Goal: Task Accomplishment & Management: Complete application form

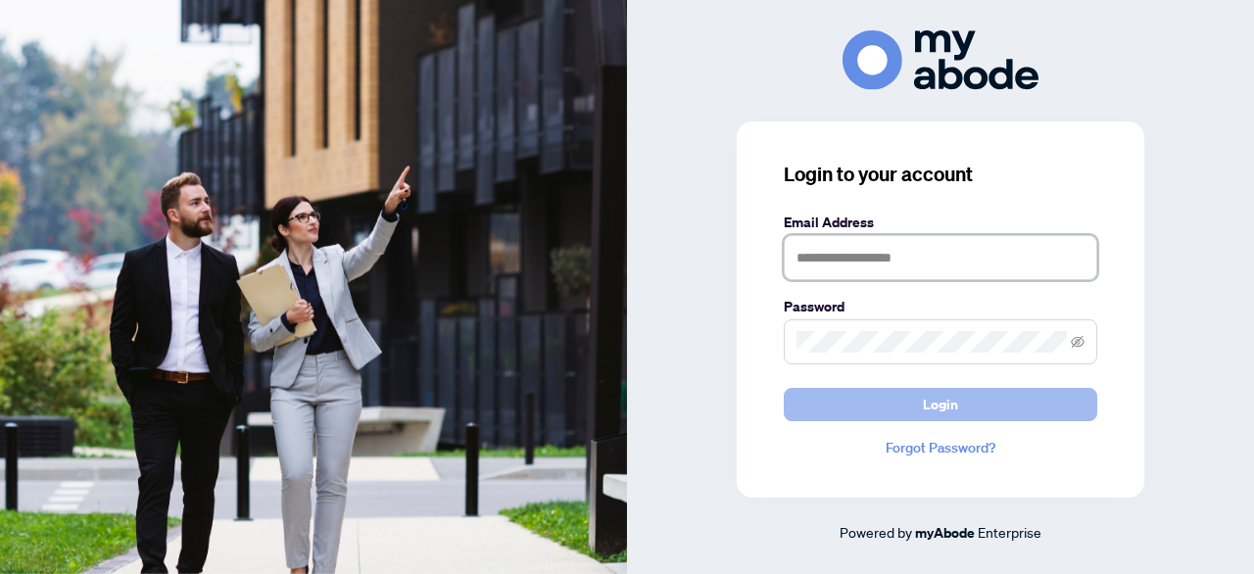
type input "**********"
click at [928, 405] on span "Login" at bounding box center [940, 404] width 35 height 31
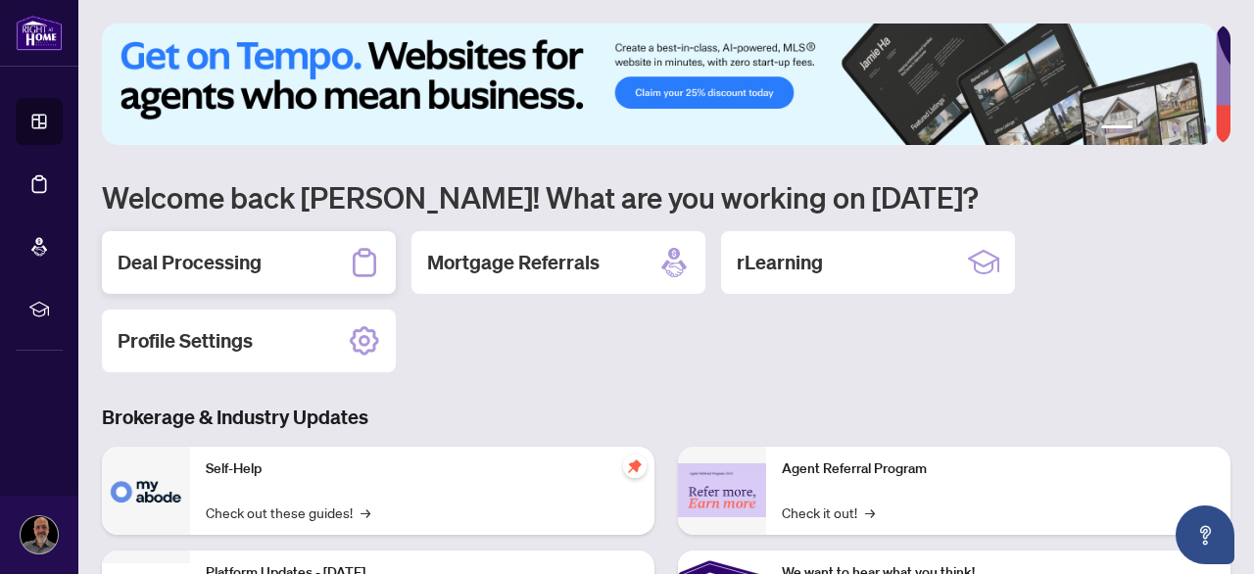
click at [157, 256] on h2 "Deal Processing" at bounding box center [190, 262] width 144 height 27
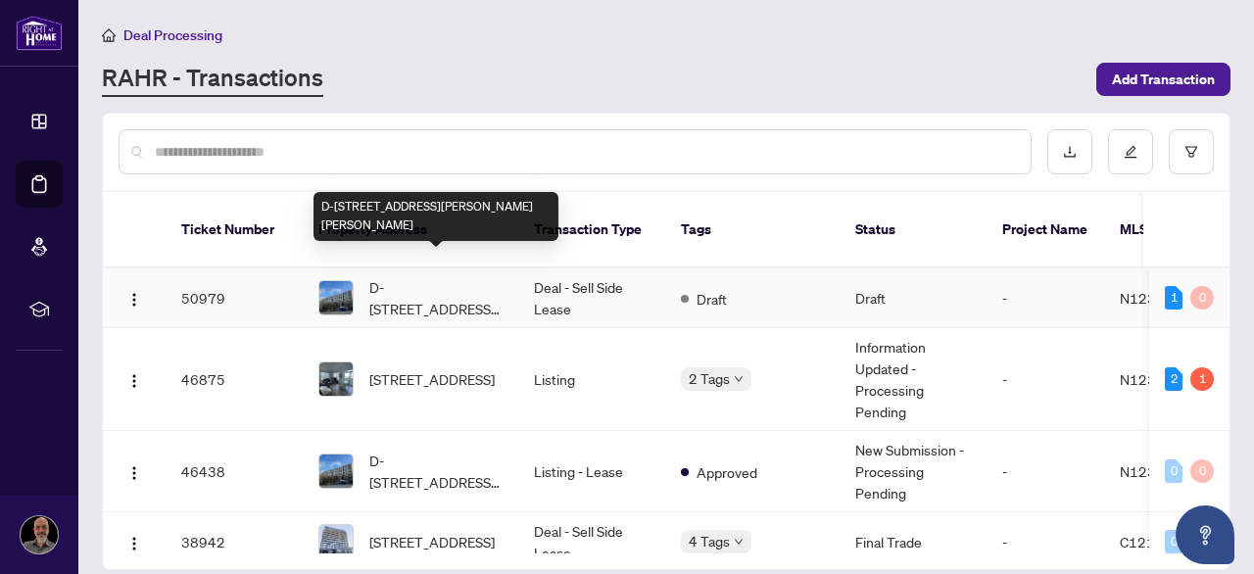
click at [429, 288] on span "D-[STREET_ADDRESS][PERSON_NAME][PERSON_NAME]" at bounding box center [435, 297] width 133 height 43
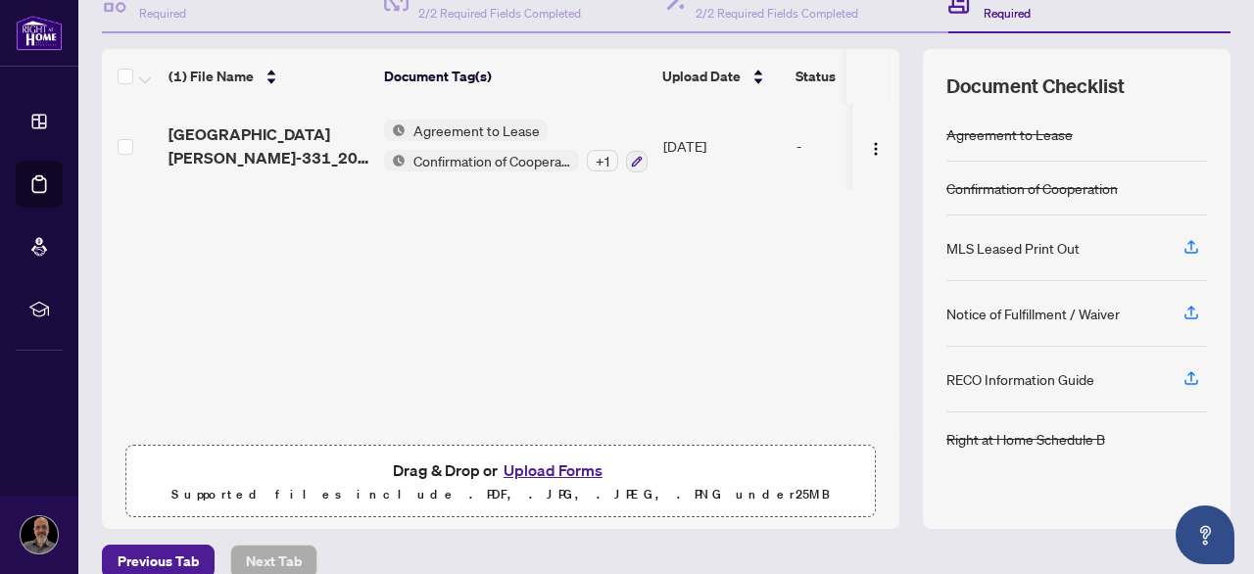
scroll to position [219, 0]
click at [545, 468] on button "Upload Forms" at bounding box center [553, 469] width 111 height 25
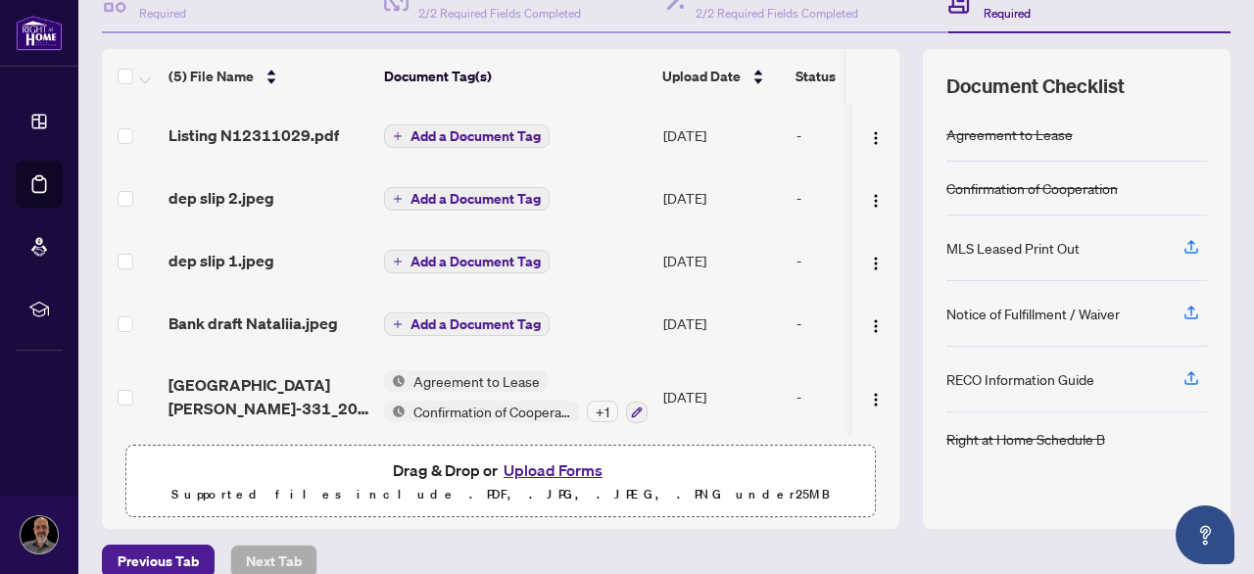
click at [432, 130] on span "Add a Document Tag" at bounding box center [475, 136] width 130 height 14
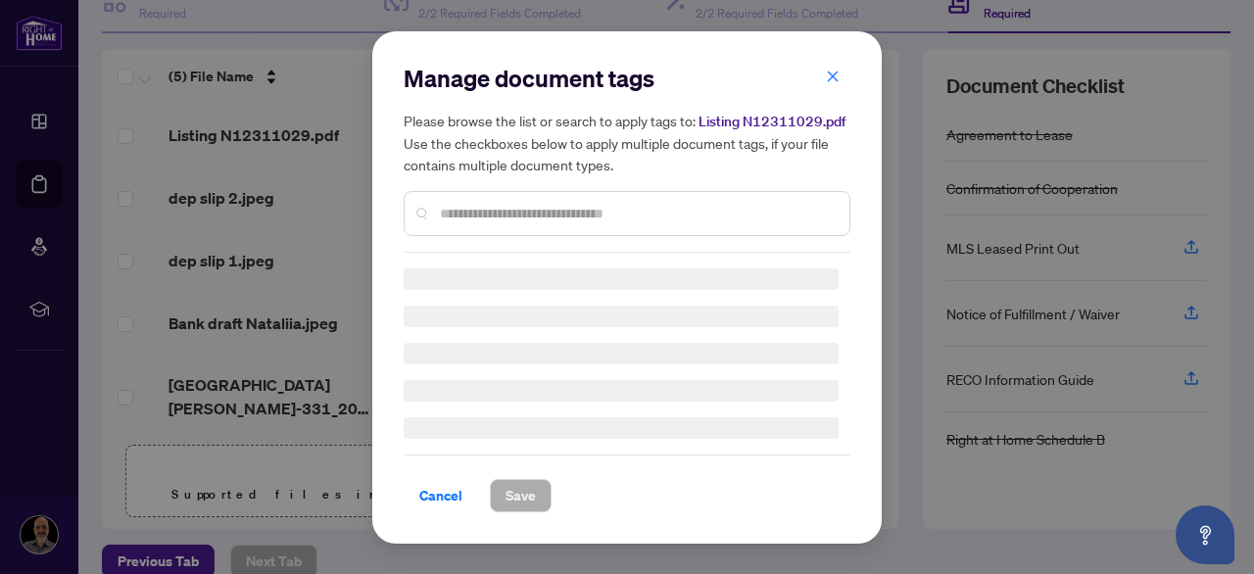
click at [474, 201] on div at bounding box center [627, 213] width 447 height 45
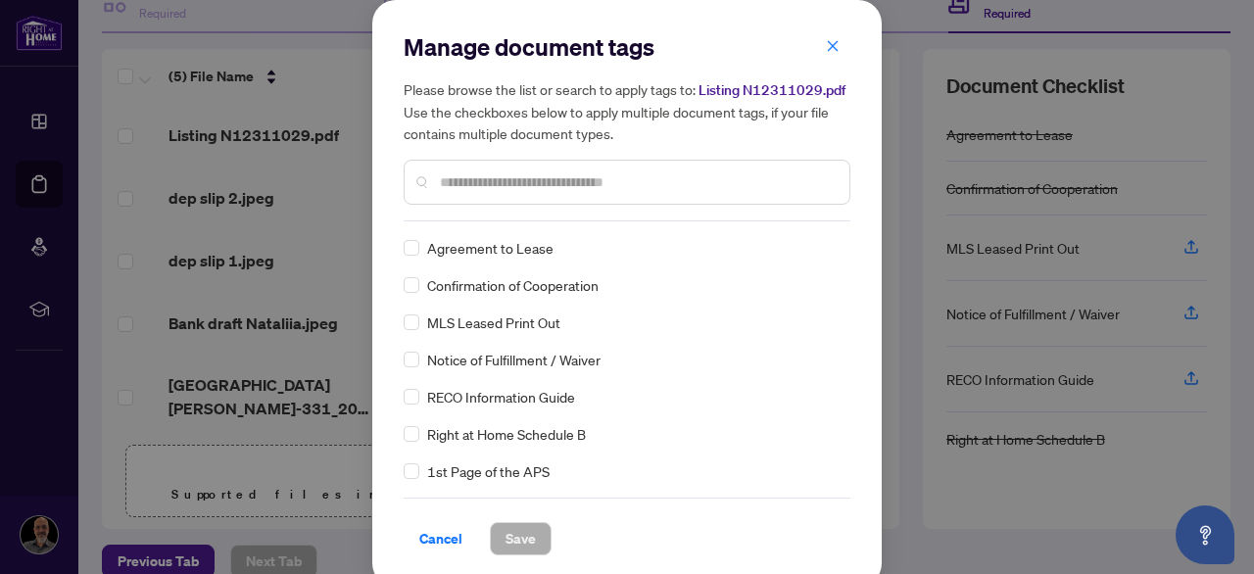
click at [467, 180] on input "text" at bounding box center [637, 182] width 394 height 22
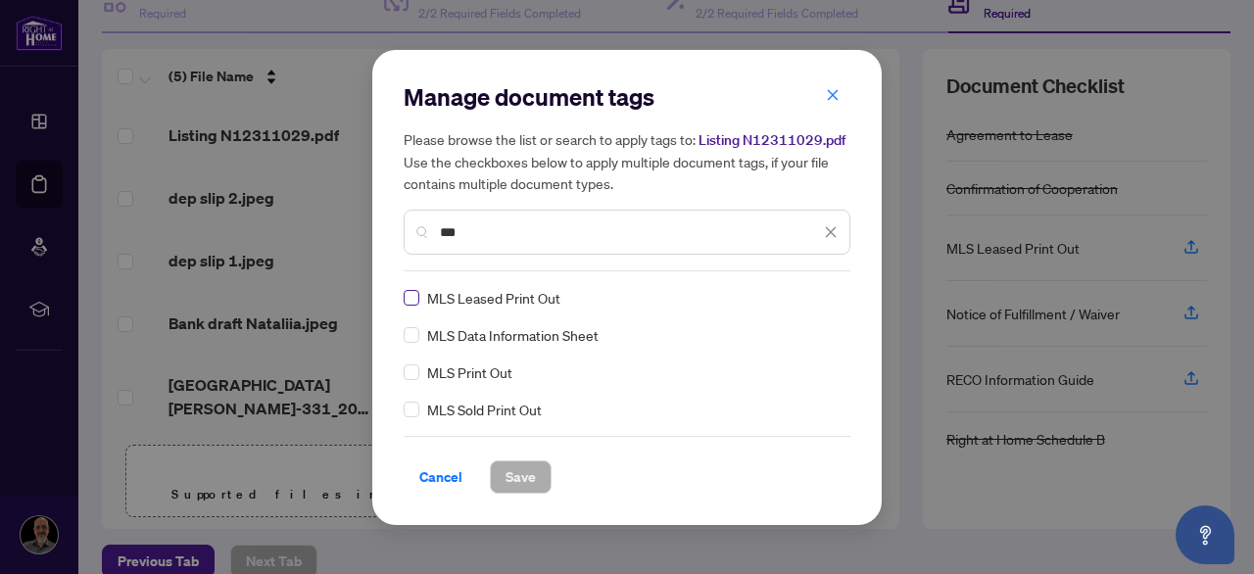
type input "***"
click at [529, 473] on span "Save" at bounding box center [520, 476] width 30 height 31
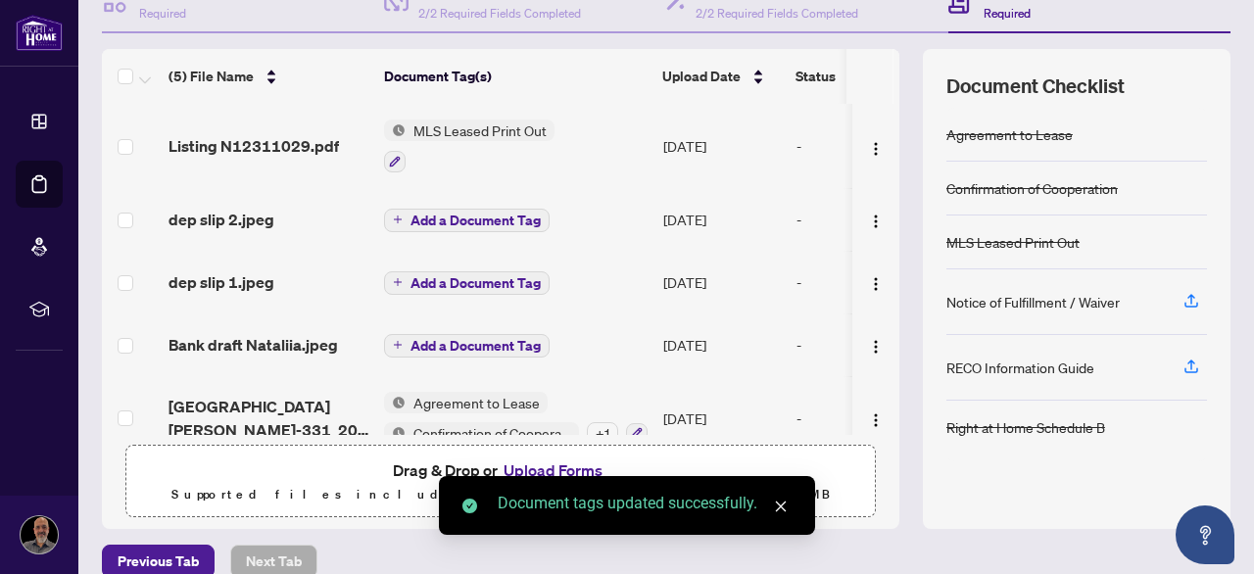
click at [483, 216] on span "Add a Document Tag" at bounding box center [475, 221] width 130 height 14
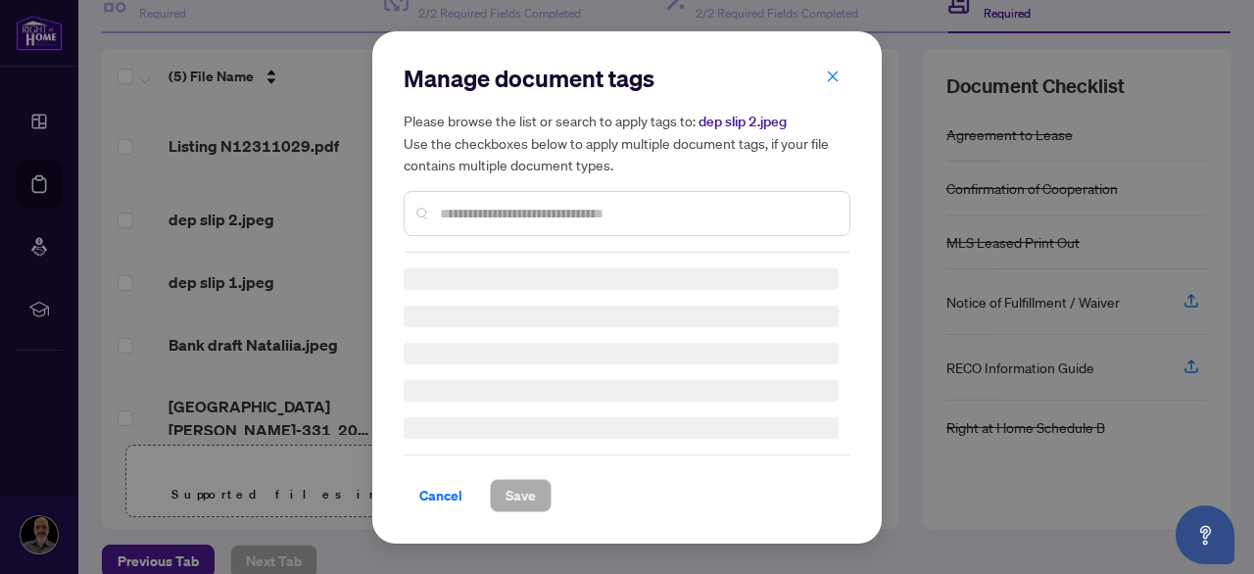
click at [469, 214] on div "Manage document tags Please browse the list or search to apply tags to: dep sli…" at bounding box center [627, 158] width 447 height 190
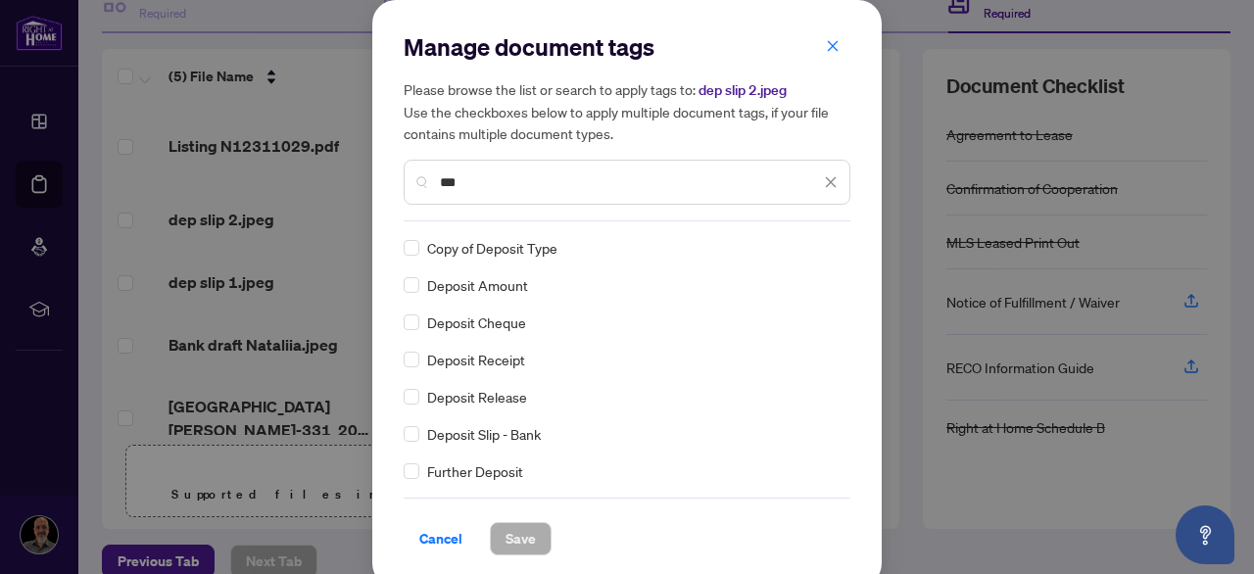
type input "***"
click at [412, 439] on div "Deposit Slip - Bank" at bounding box center [621, 434] width 435 height 22
click at [505, 541] on span "Save" at bounding box center [520, 538] width 30 height 31
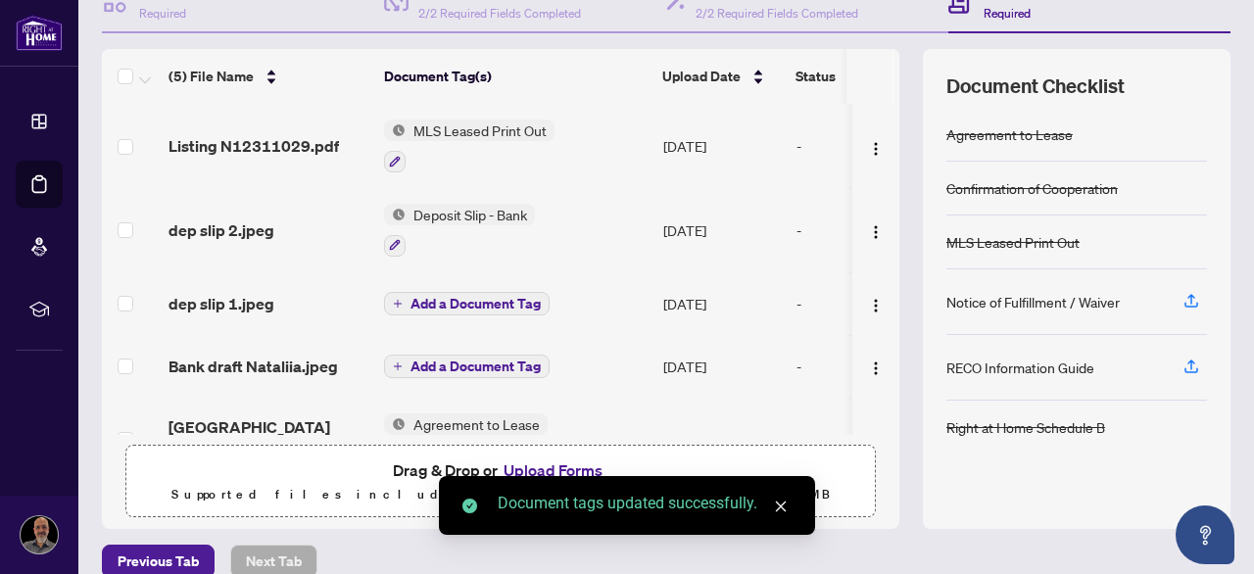
click at [466, 368] on button "Add a Document Tag" at bounding box center [467, 367] width 166 height 24
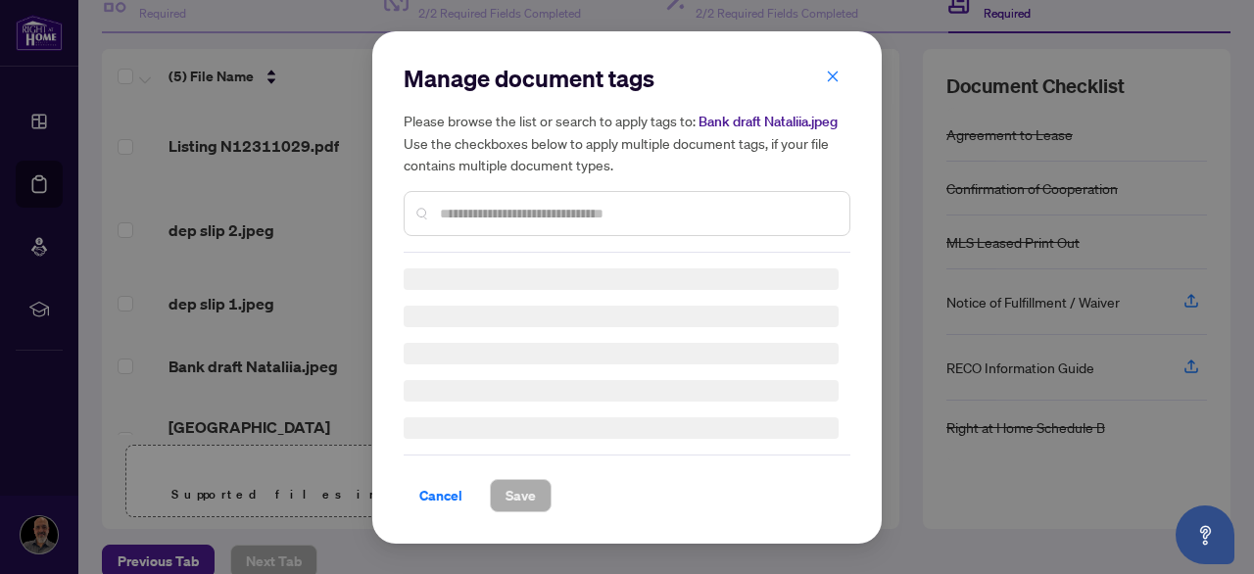
click at [458, 224] on div "Manage document tags Please browse the list or search to apply tags to: Bank dr…" at bounding box center [627, 288] width 447 height 450
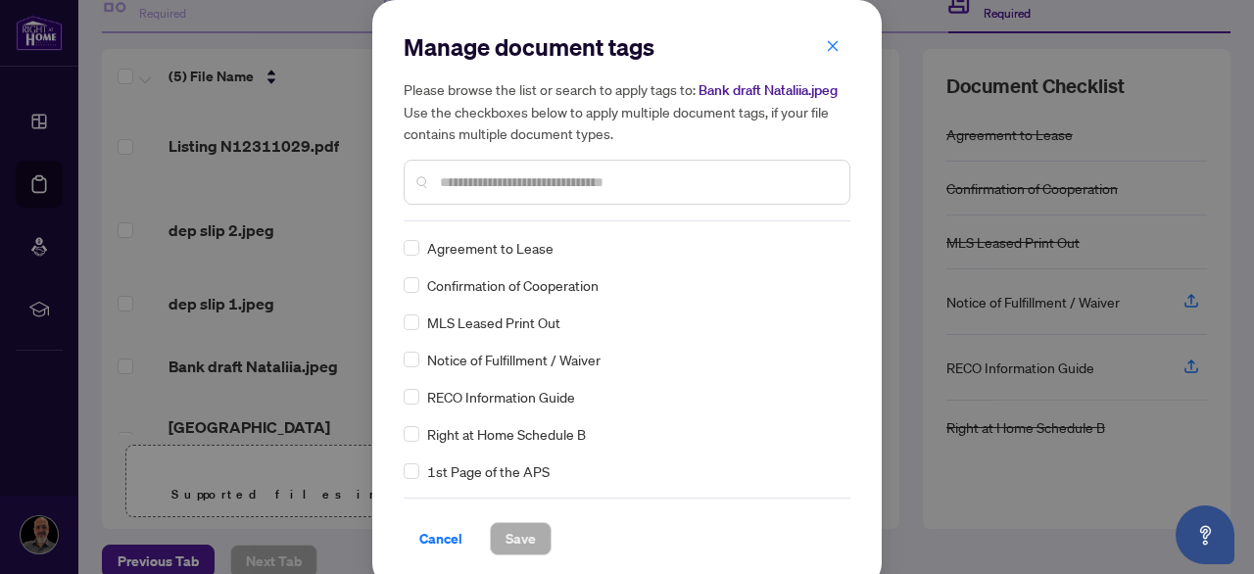
click at [467, 181] on input "text" at bounding box center [637, 182] width 394 height 22
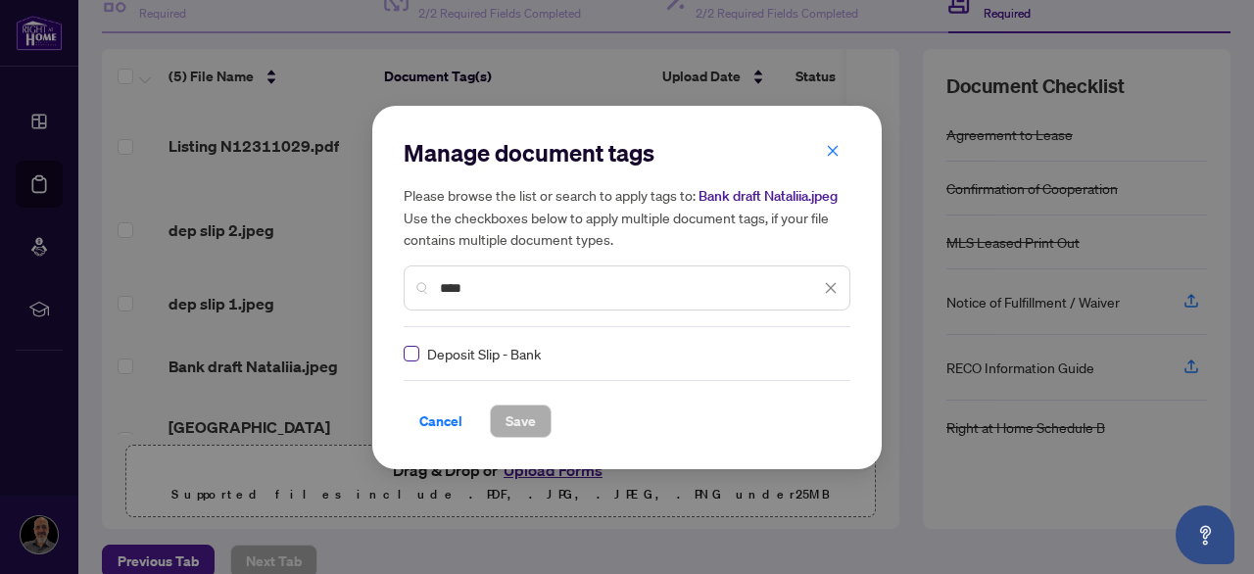
type input "****"
click at [518, 416] on span "Save" at bounding box center [520, 421] width 30 height 31
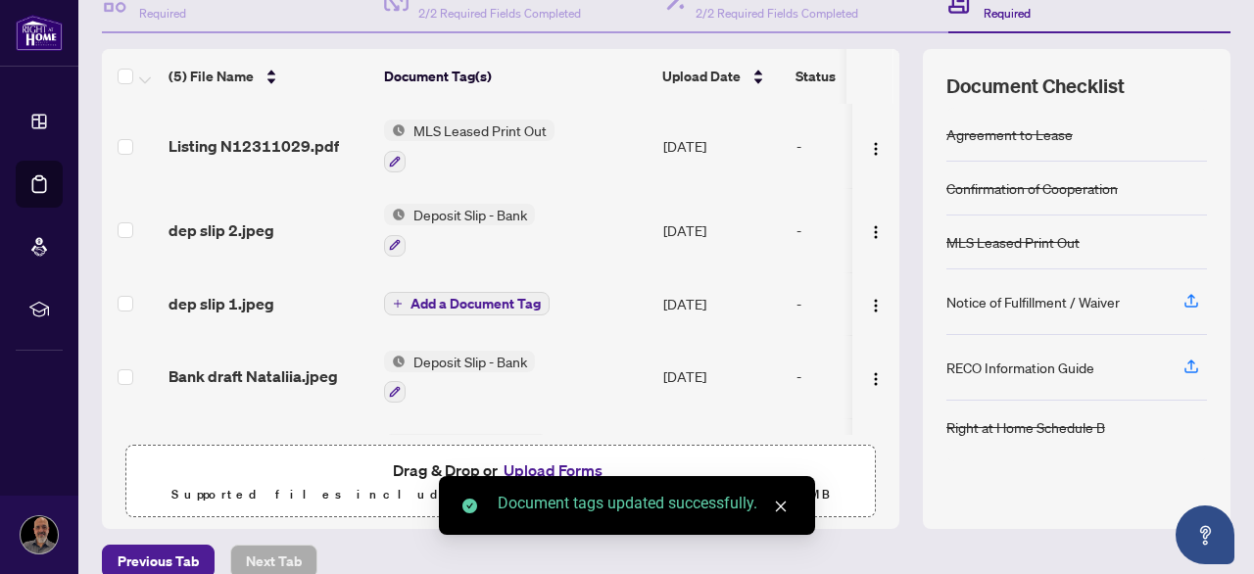
click at [427, 298] on span "Add a Document Tag" at bounding box center [475, 304] width 130 height 14
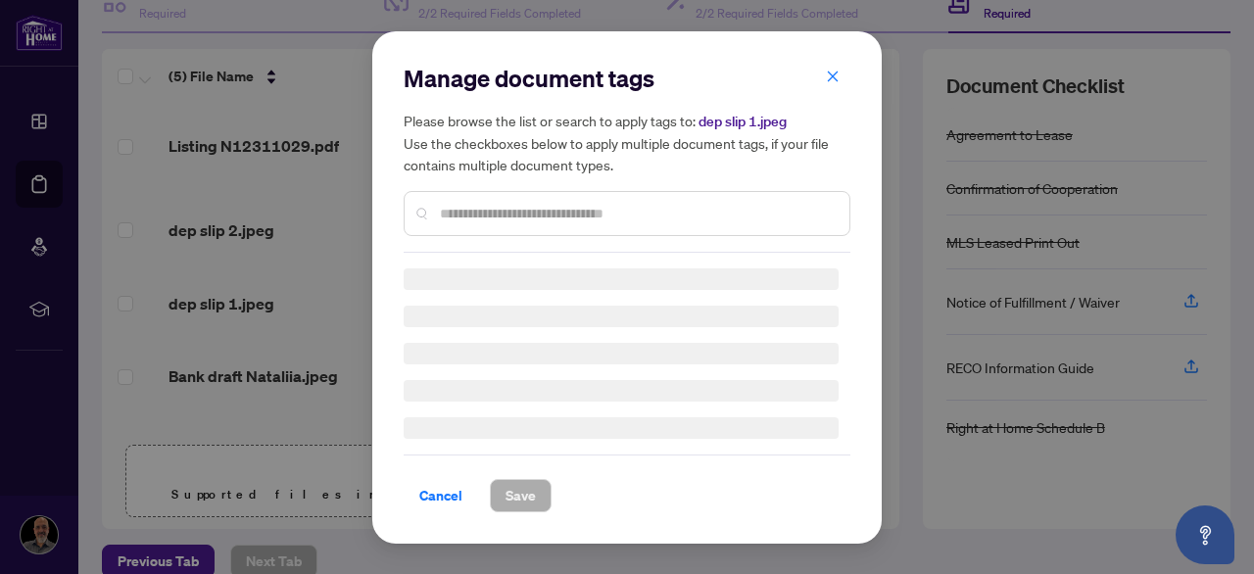
click at [472, 197] on div at bounding box center [627, 213] width 447 height 45
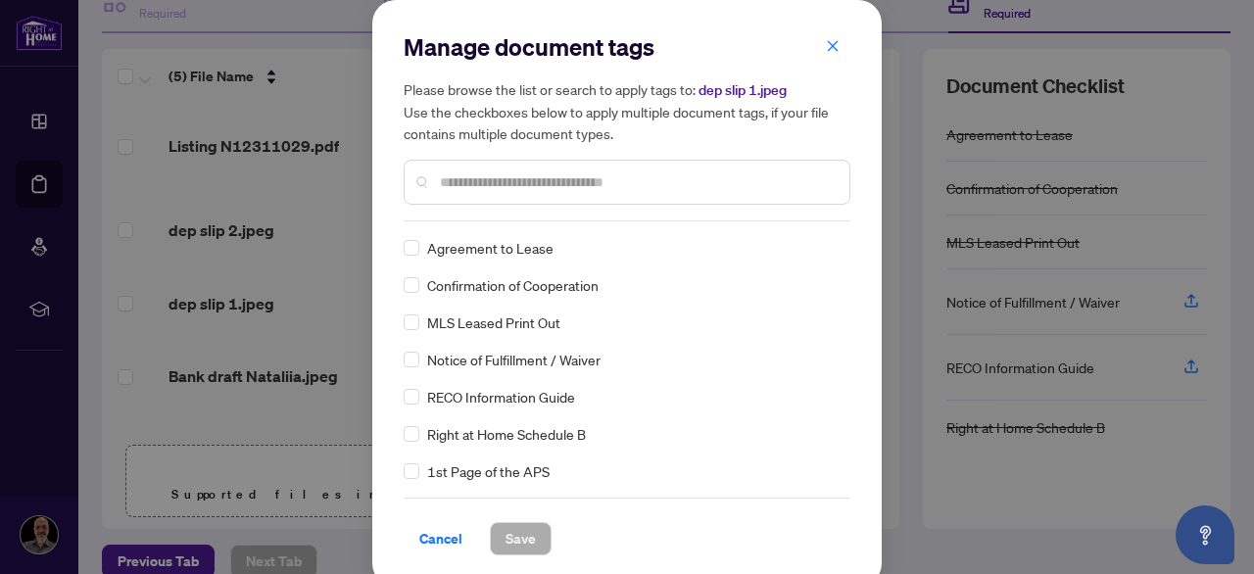
click at [503, 192] on div at bounding box center [627, 182] width 447 height 45
click at [502, 185] on input "text" at bounding box center [637, 182] width 394 height 22
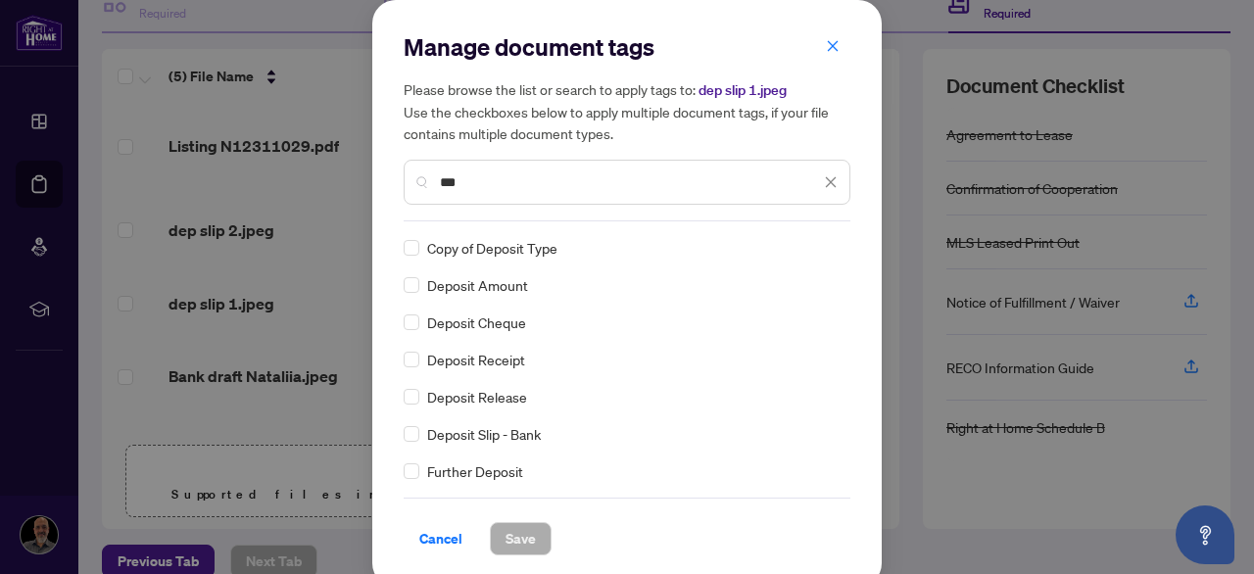
type input "***"
click at [509, 547] on span "Save" at bounding box center [520, 538] width 30 height 31
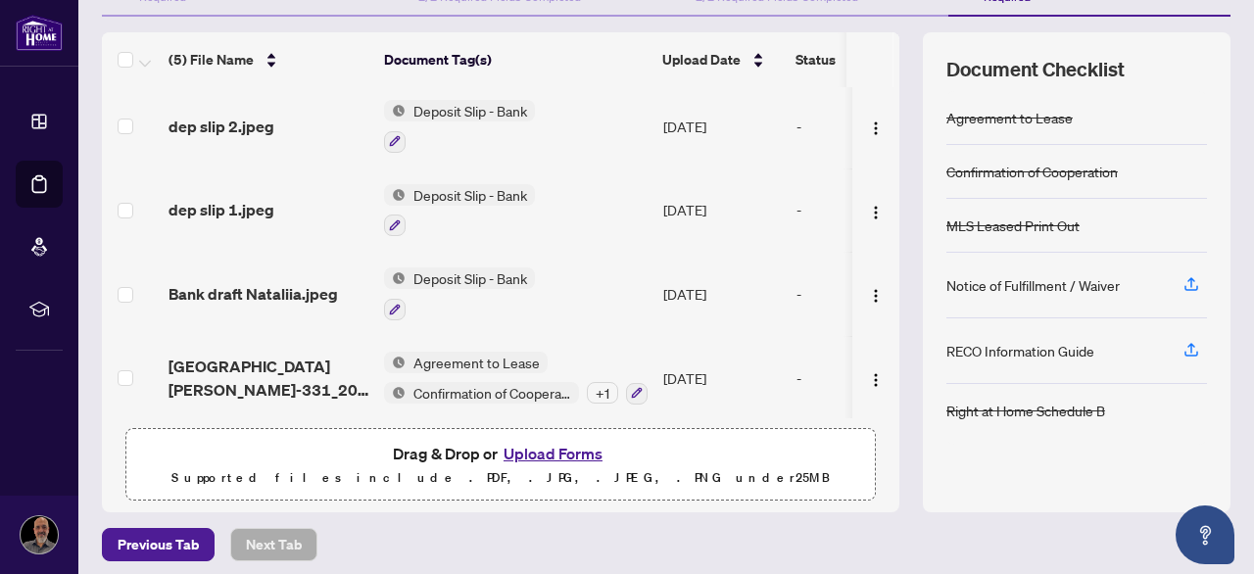
scroll to position [244, 0]
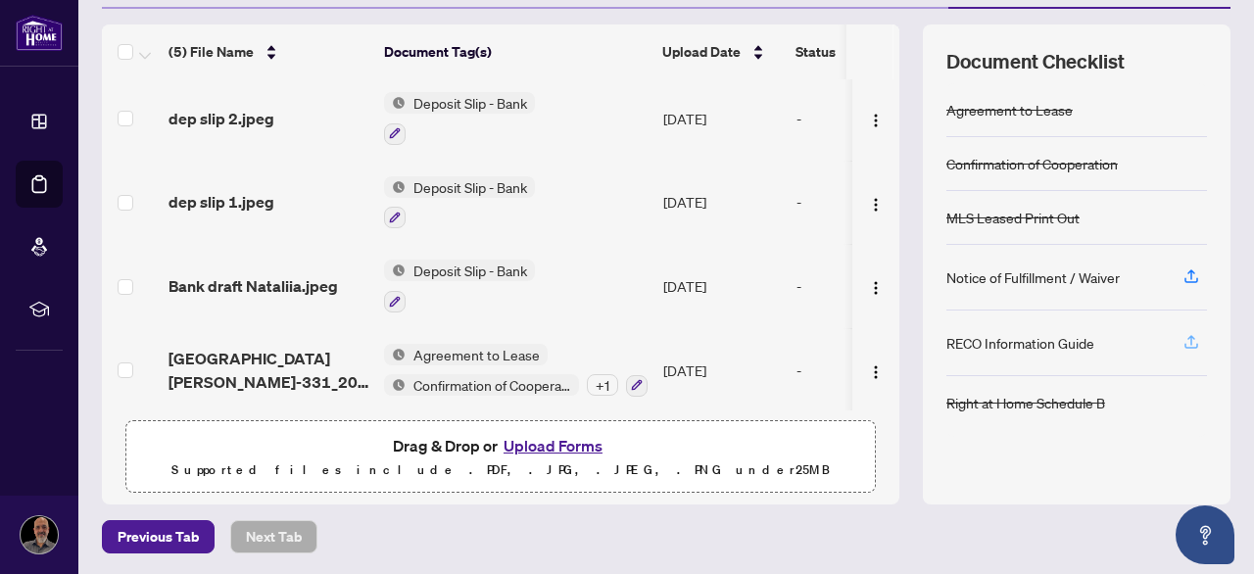
click at [1182, 339] on icon "button" at bounding box center [1191, 342] width 18 height 18
click at [554, 440] on button "Upload Forms" at bounding box center [553, 445] width 111 height 25
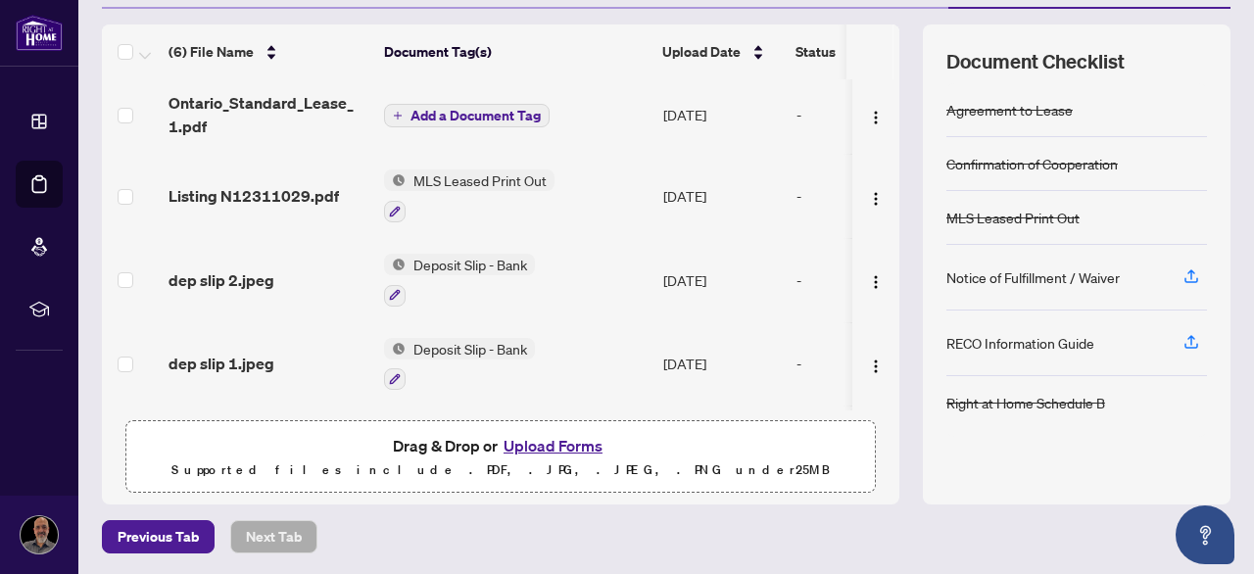
scroll to position [0, 0]
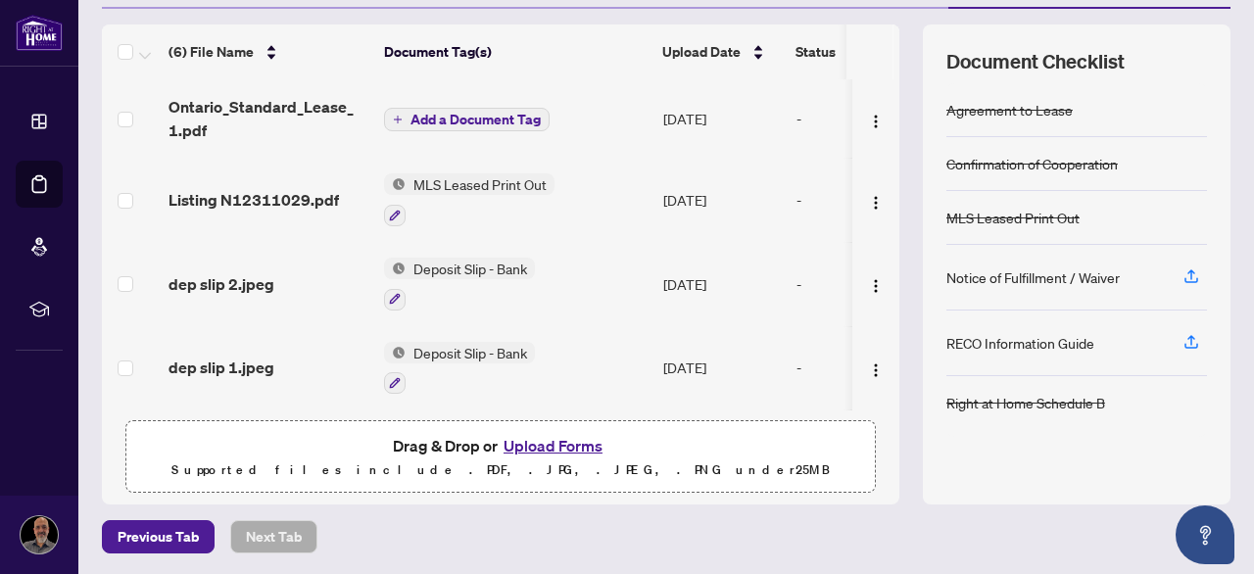
click at [477, 117] on span "Add a Document Tag" at bounding box center [475, 120] width 130 height 14
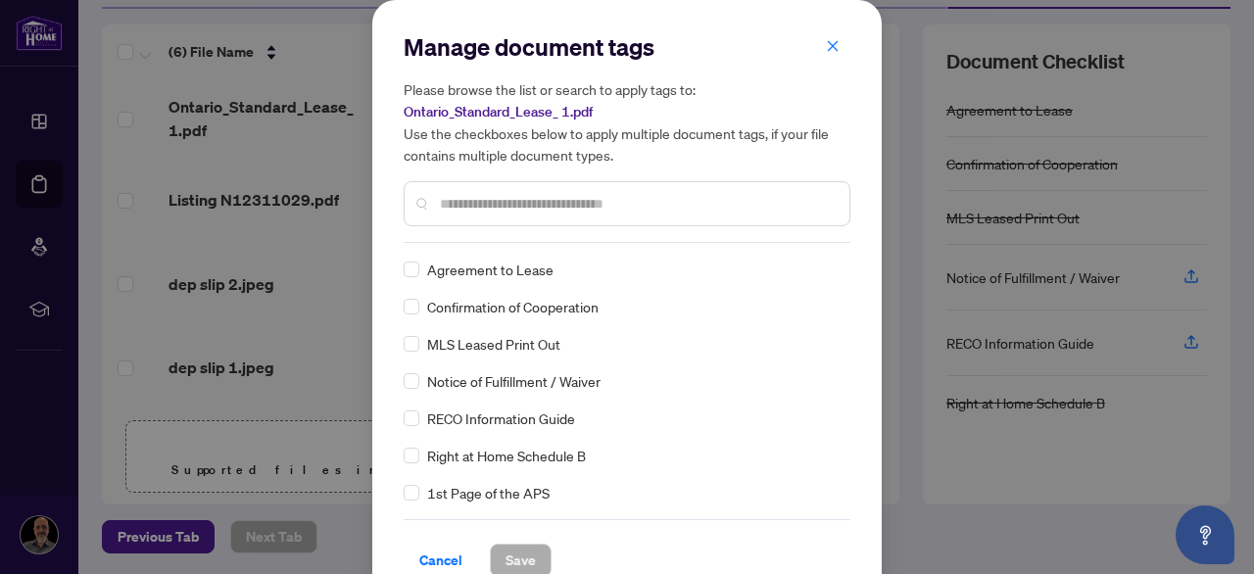
click at [496, 205] on input "text" at bounding box center [637, 204] width 394 height 22
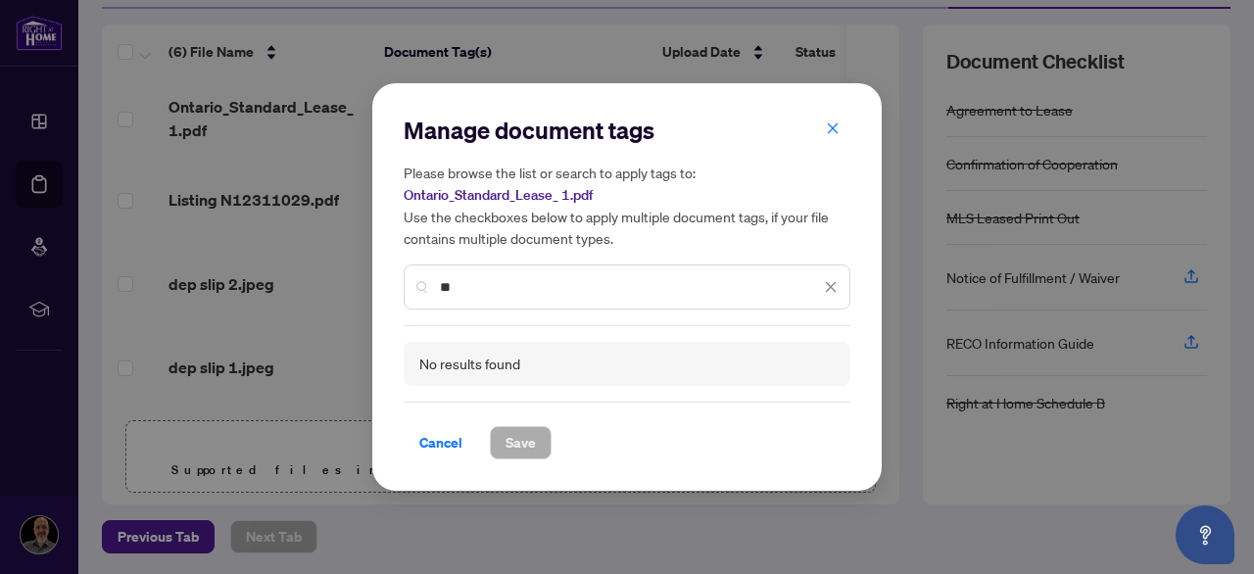
type input "*"
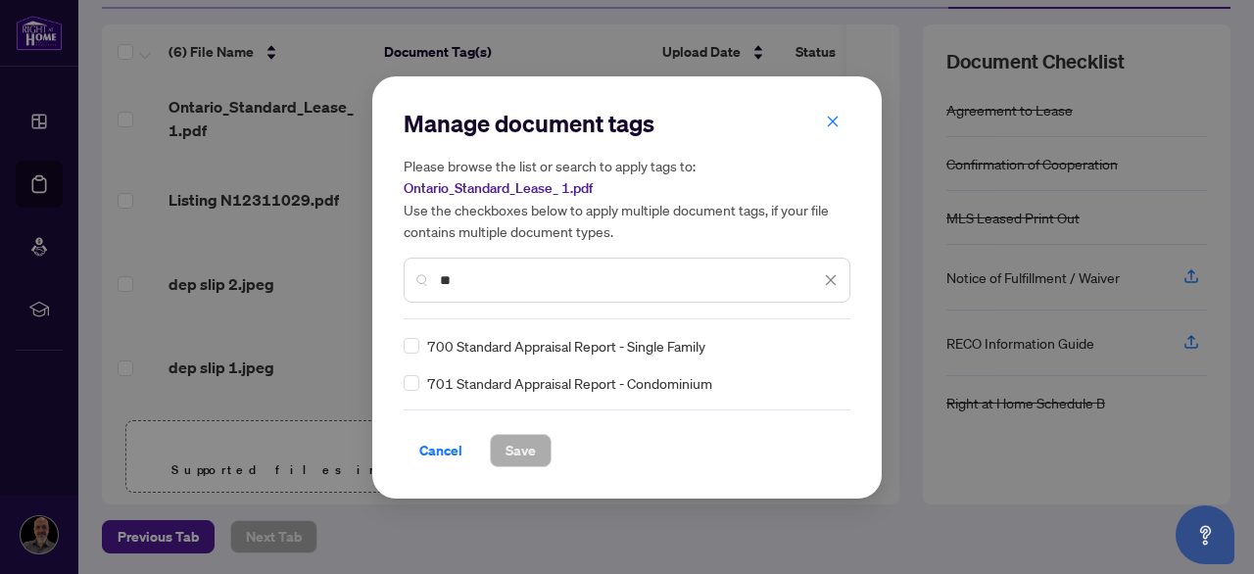
type input "*"
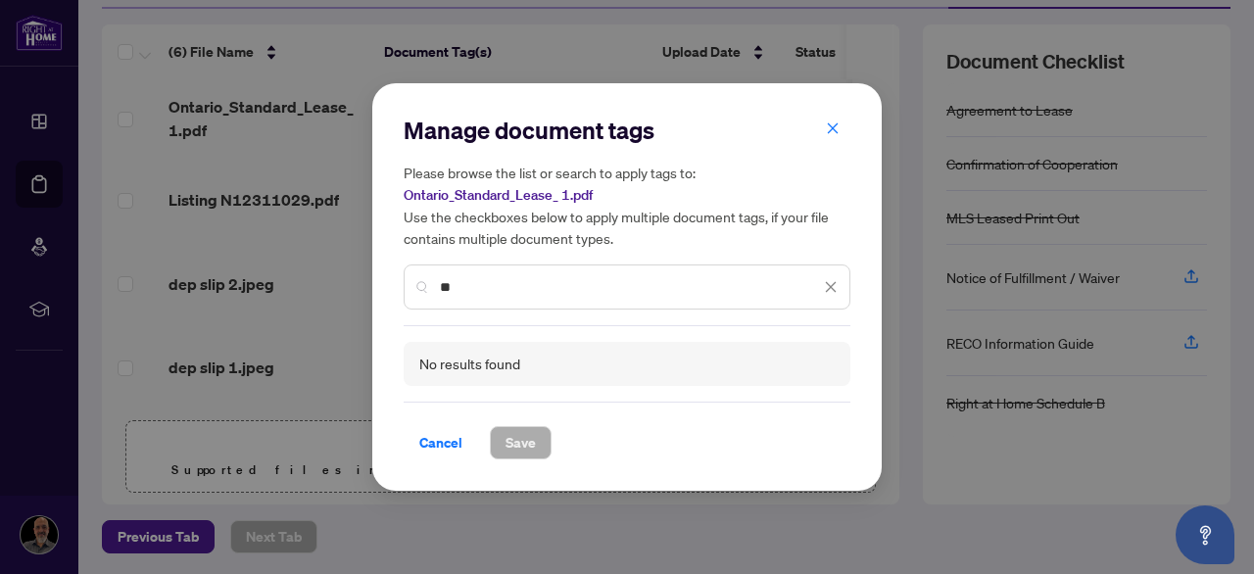
type input "*"
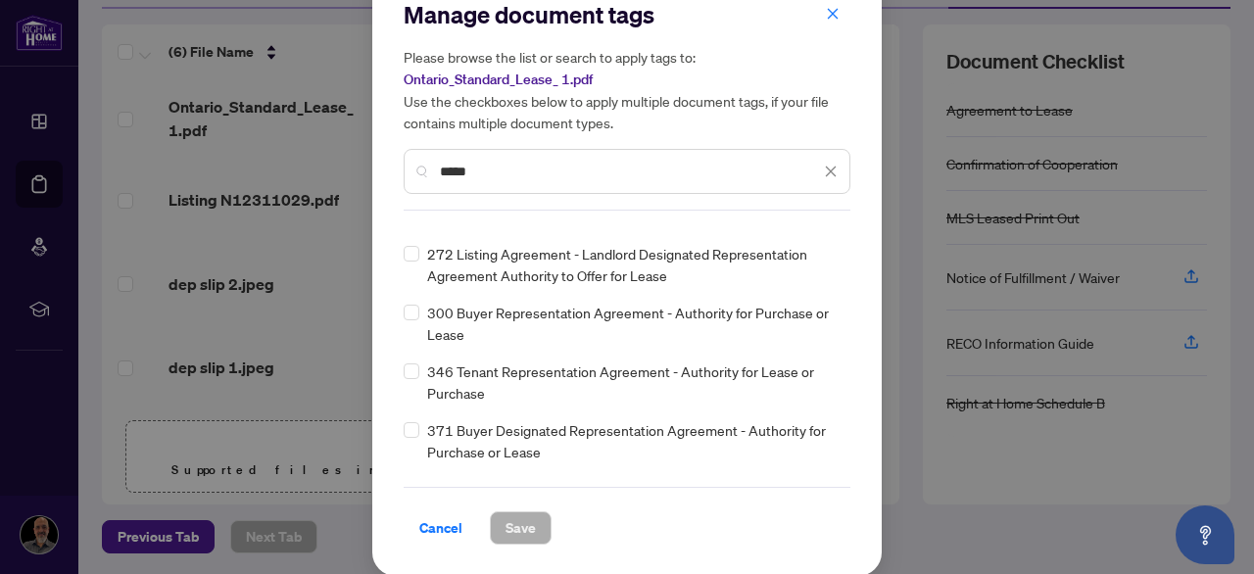
scroll to position [33, 0]
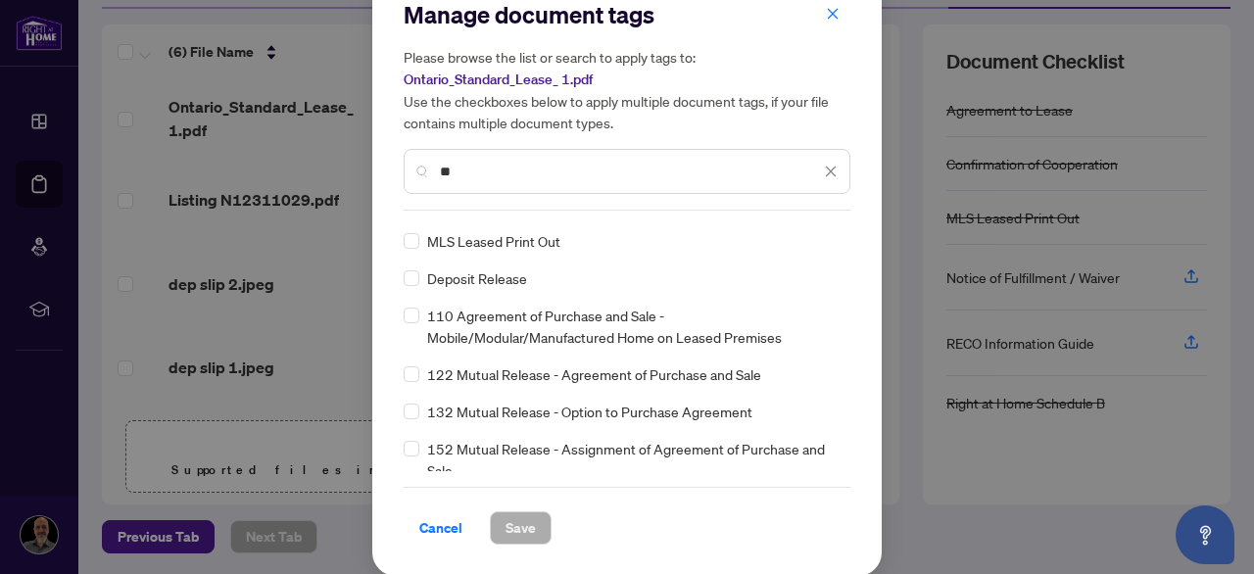
type input "*"
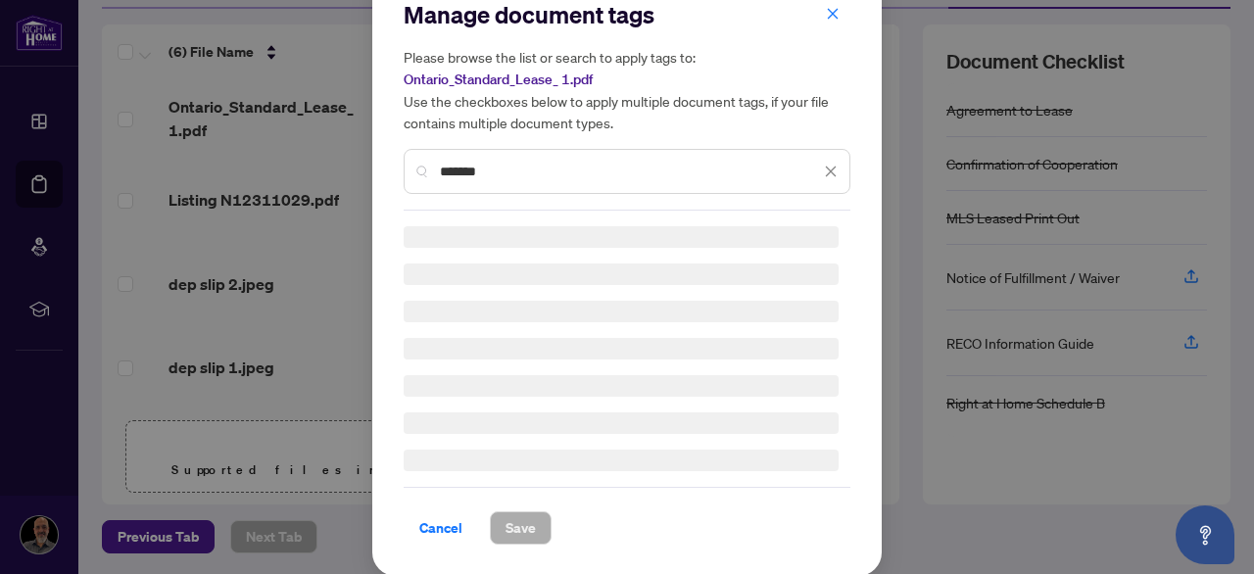
scroll to position [0, 0]
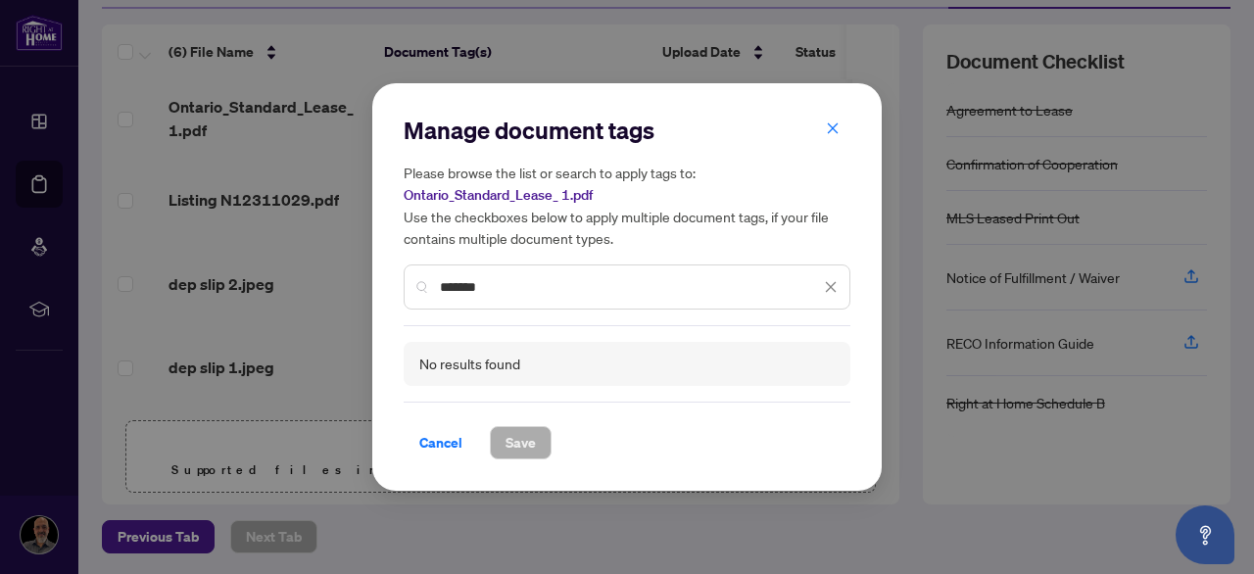
drag, startPoint x: 510, startPoint y: 279, endPoint x: 191, endPoint y: 313, distance: 321.2
click at [191, 313] on div "Manage document tags Please browse the list or search to apply tags to: Ontario…" at bounding box center [627, 287] width 1254 height 574
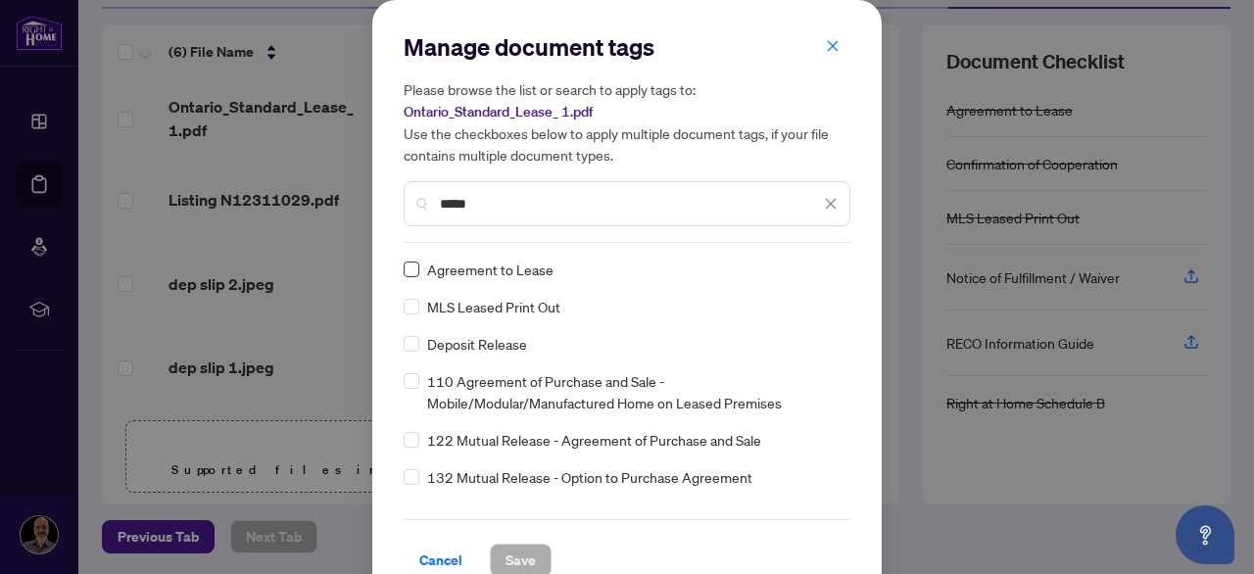
type input "*****"
click at [513, 557] on span "Save" at bounding box center [520, 560] width 30 height 31
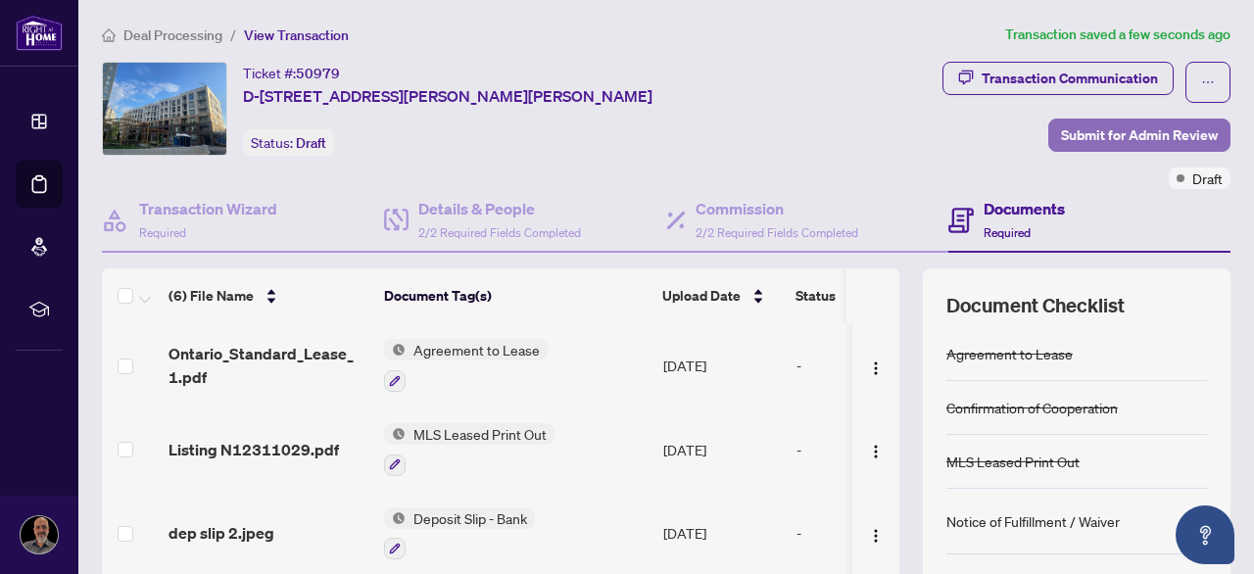
click at [1126, 141] on span "Submit for Admin Review" at bounding box center [1139, 134] width 157 height 31
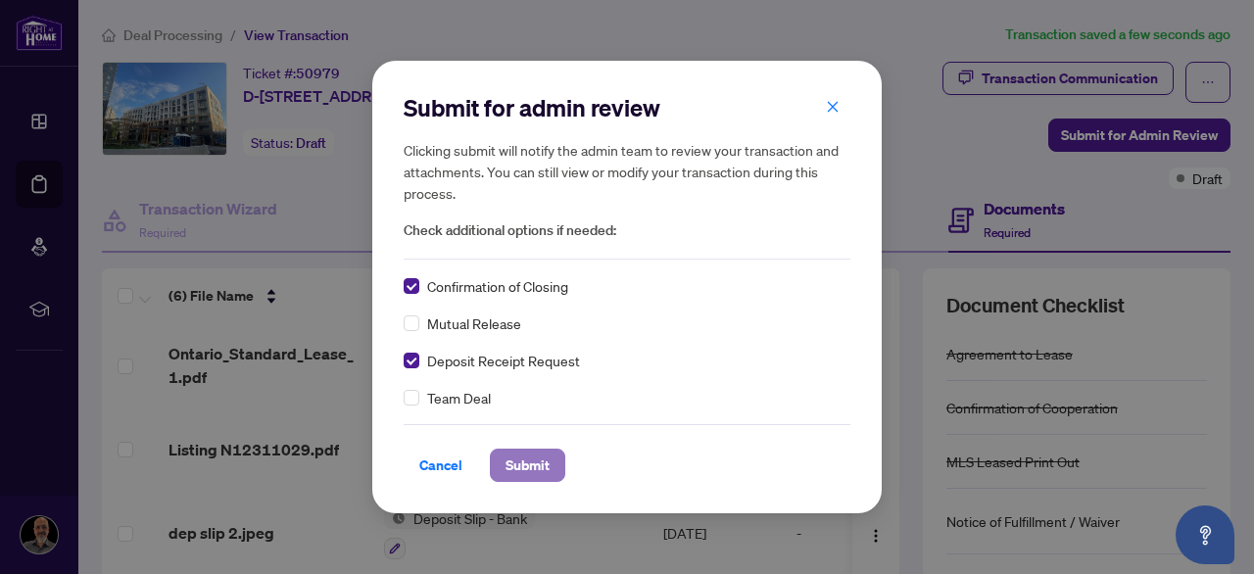
click at [523, 464] on span "Submit" at bounding box center [527, 465] width 44 height 31
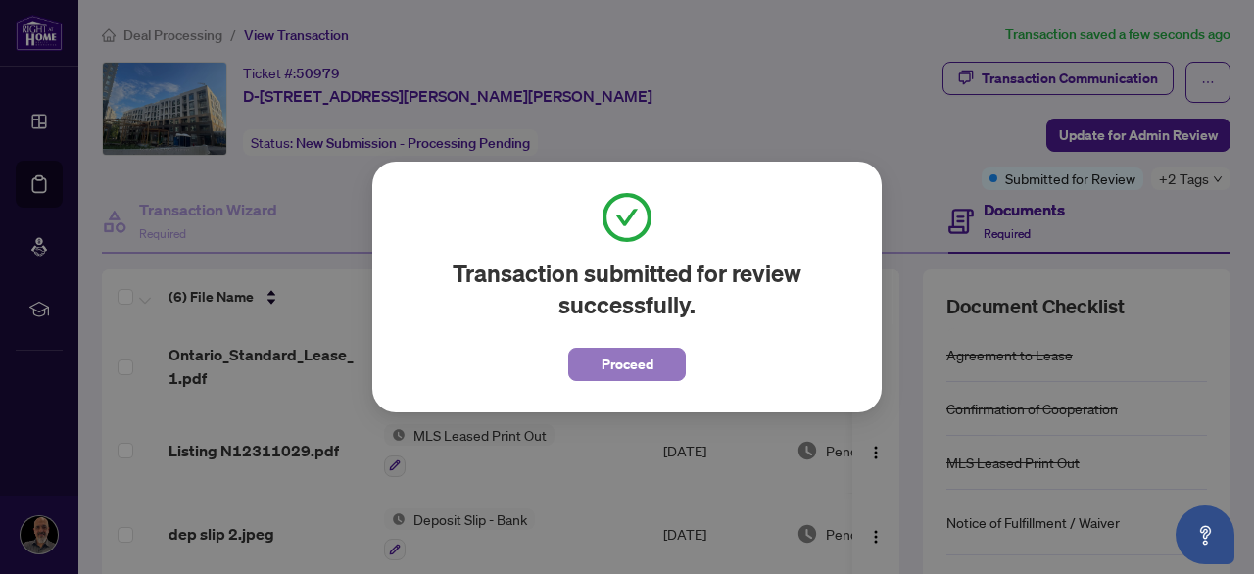
click at [620, 368] on span "Proceed" at bounding box center [627, 364] width 52 height 31
